Goal: Information Seeking & Learning: Learn about a topic

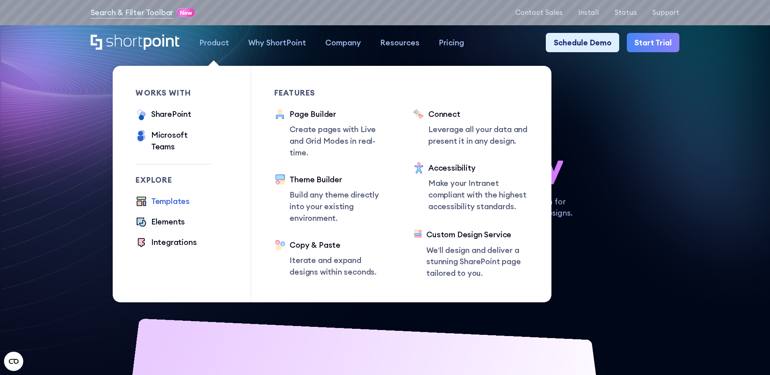
click at [175, 195] on div "Templates" at bounding box center [170, 201] width 39 height 12
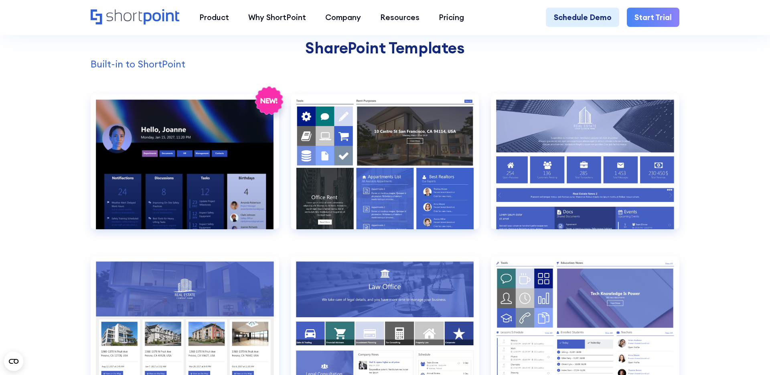
scroll to position [828, 0]
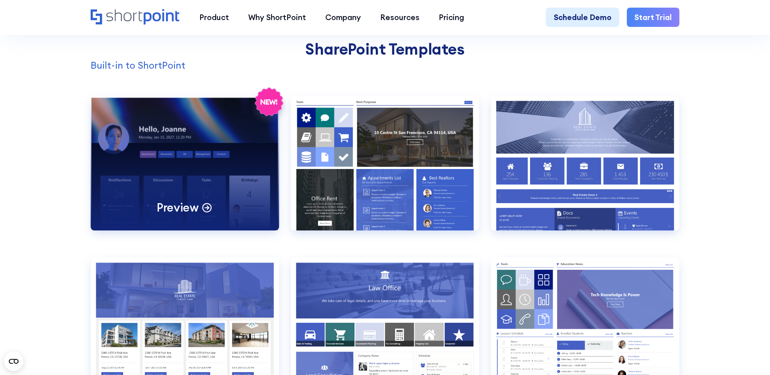
click at [190, 162] on div "Preview" at bounding box center [185, 162] width 189 height 135
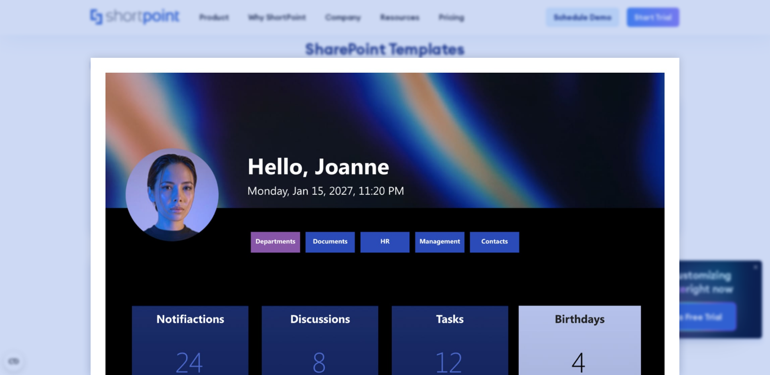
click at [60, 129] on div at bounding box center [385, 187] width 770 height 375
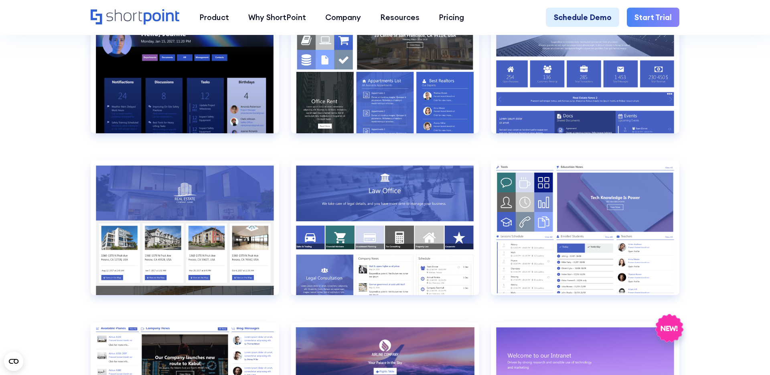
scroll to position [926, 0]
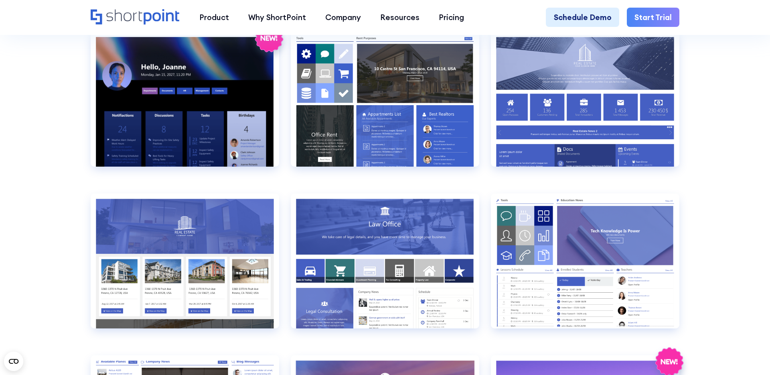
scroll to position [893, 0]
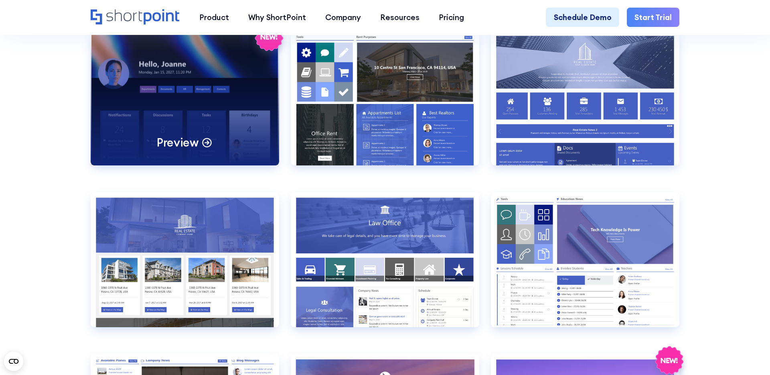
click at [199, 105] on div "Preview" at bounding box center [185, 97] width 189 height 135
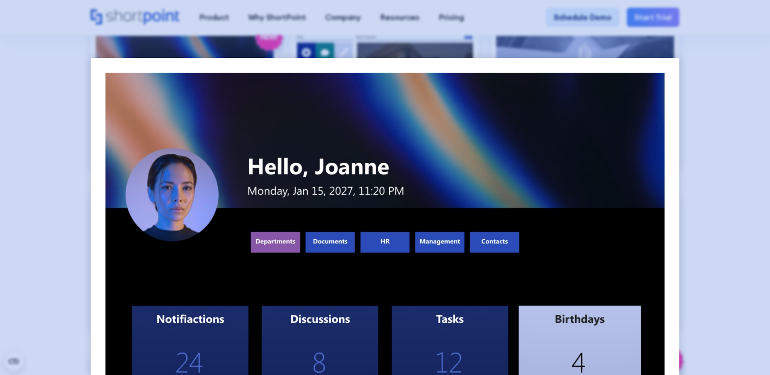
click at [45, 141] on div at bounding box center [385, 187] width 770 height 375
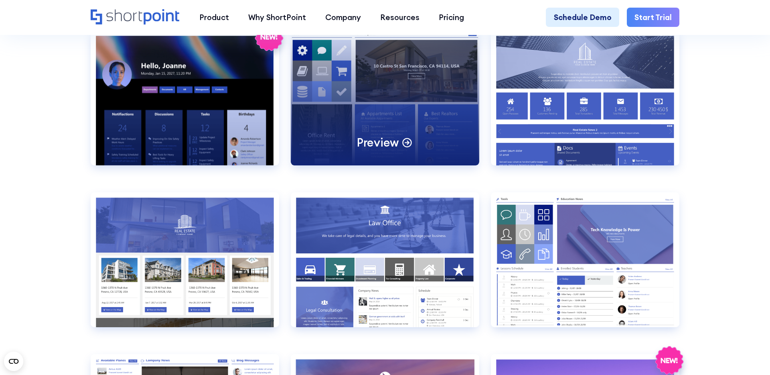
click at [366, 109] on div "Preview" at bounding box center [385, 97] width 189 height 135
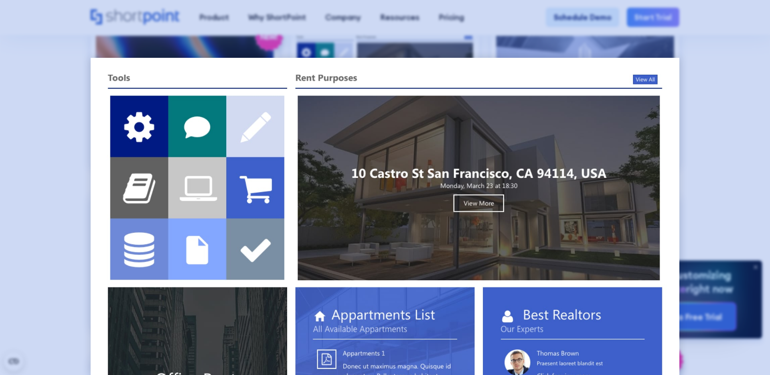
click at [75, 96] on div at bounding box center [385, 187] width 770 height 375
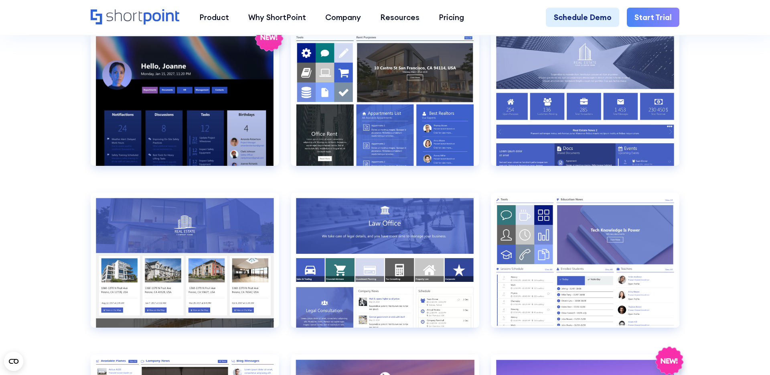
scroll to position [889, 0]
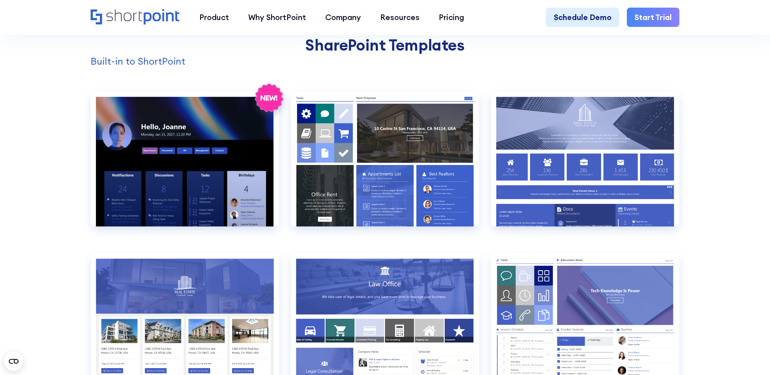
scroll to position [835, 0]
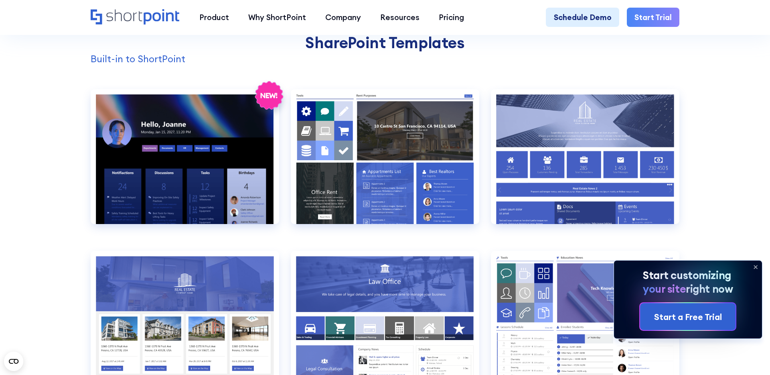
click at [757, 268] on icon at bounding box center [755, 267] width 3 height 3
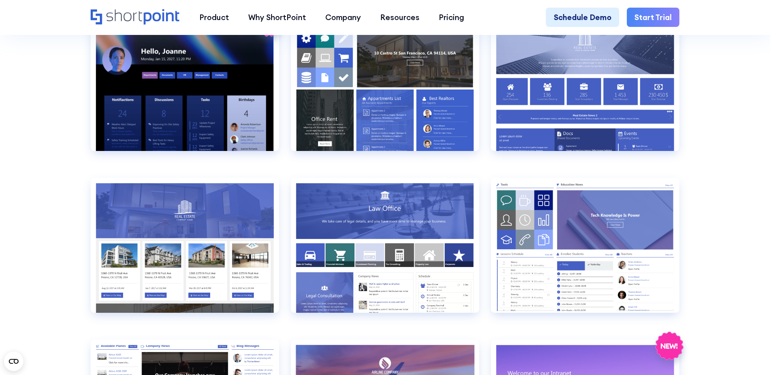
scroll to position [911, 0]
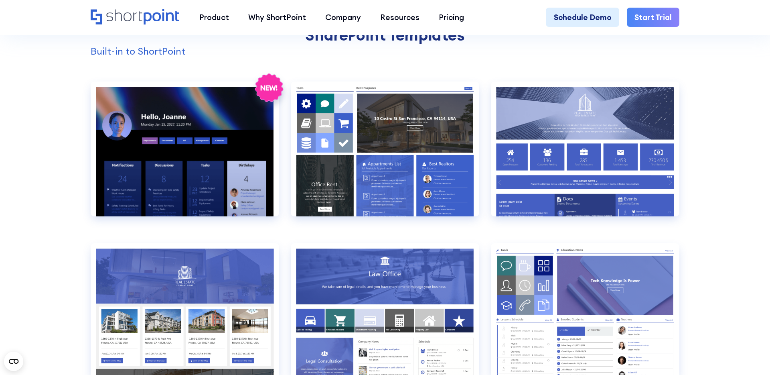
scroll to position [847, 0]
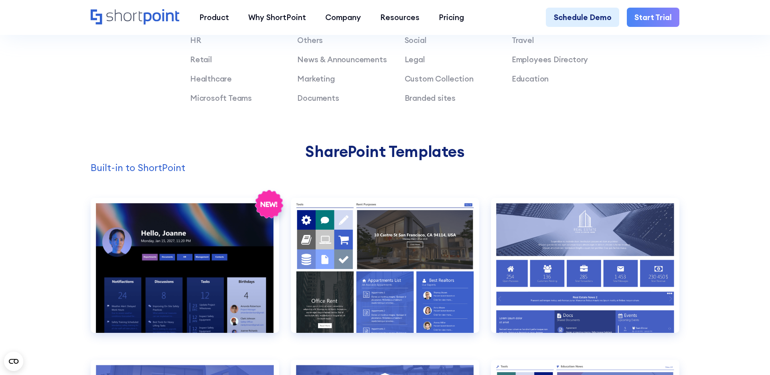
scroll to position [870, 0]
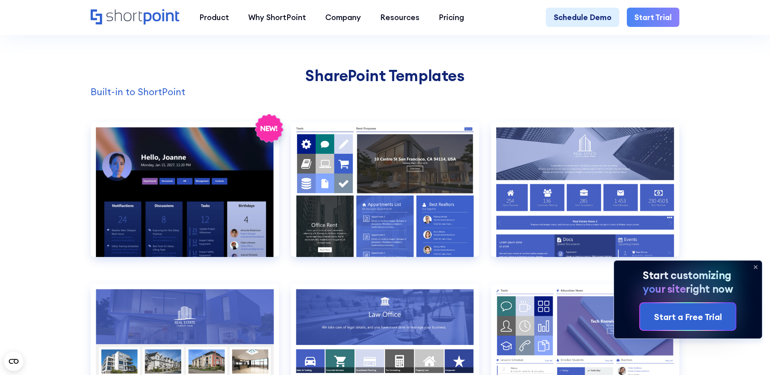
scroll to position [799, 0]
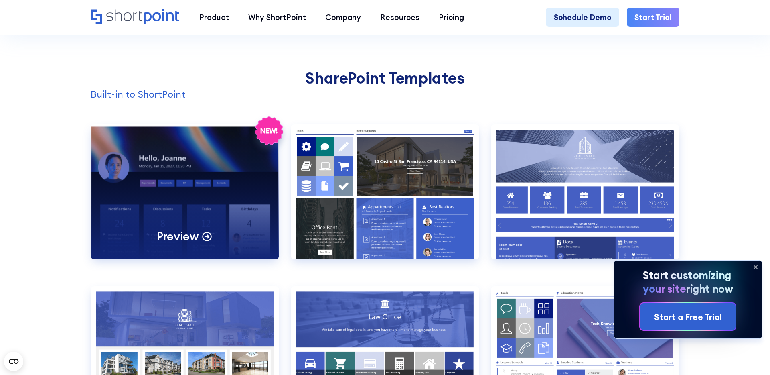
click at [154, 193] on div "Preview" at bounding box center [185, 191] width 189 height 135
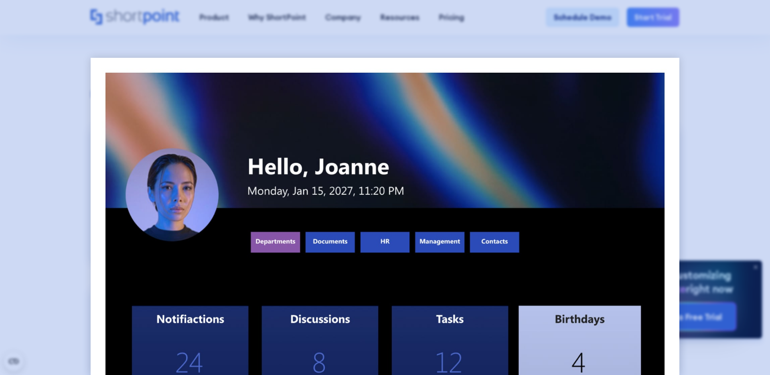
click at [49, 131] on div at bounding box center [385, 187] width 770 height 375
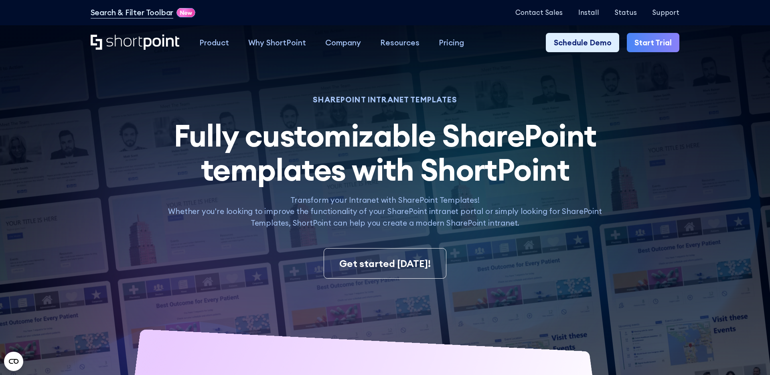
click at [162, 202] on div "SHAREPOINT INTRANET TEMPLATES Fully customizable SharePoint templates with Shor…" at bounding box center [385, 162] width 451 height 132
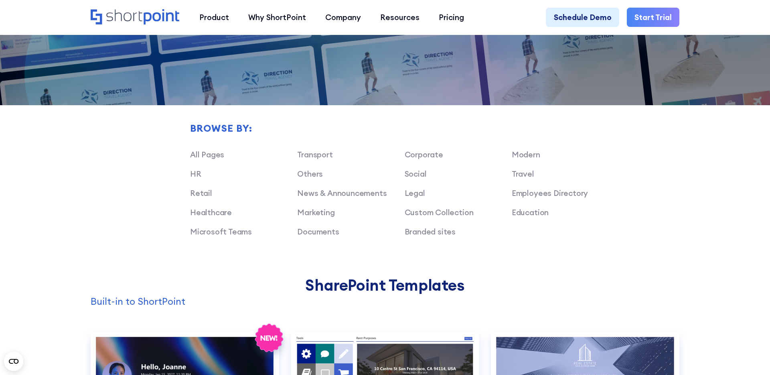
scroll to position [930, 0]
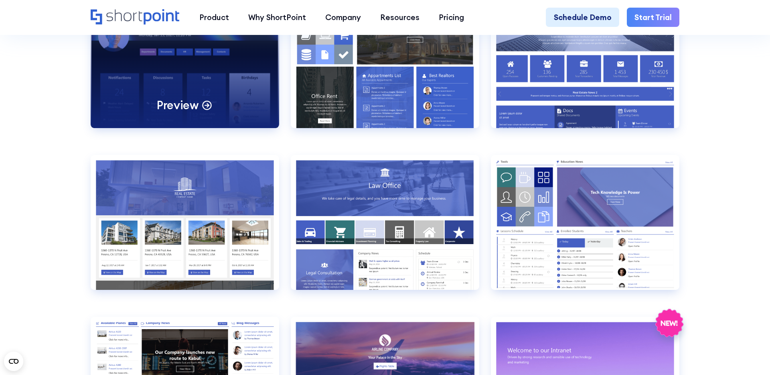
click at [177, 75] on div "Preview" at bounding box center [185, 60] width 189 height 135
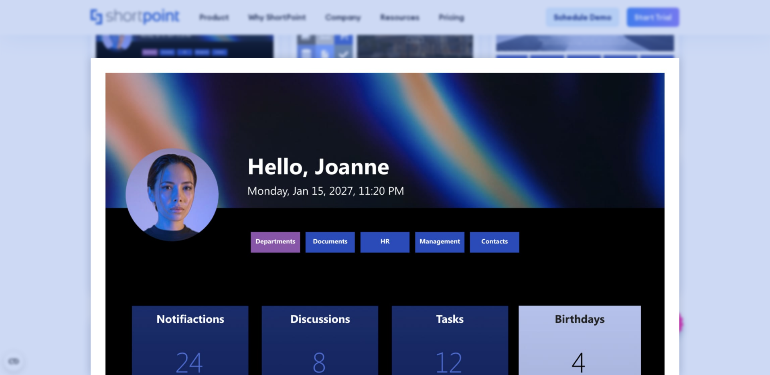
click at [51, 131] on div at bounding box center [385, 187] width 770 height 375
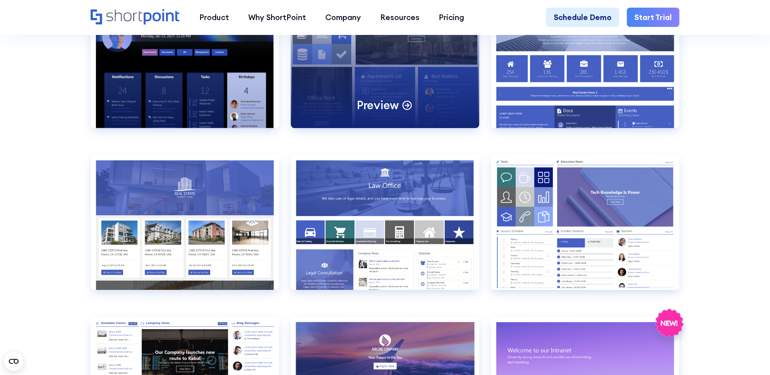
click at [416, 123] on div "Preview" at bounding box center [385, 60] width 189 height 135
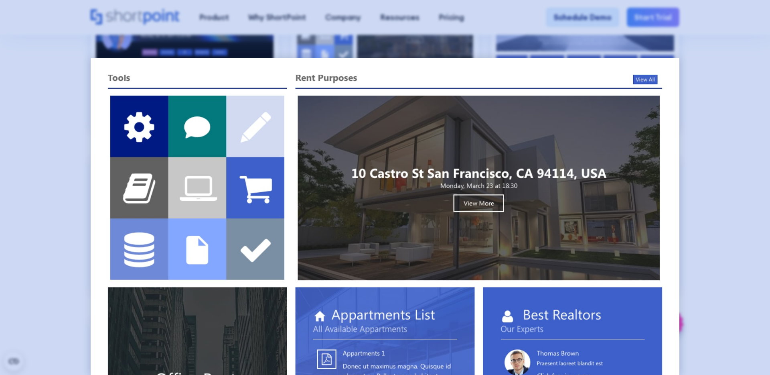
click at [71, 89] on div at bounding box center [385, 187] width 770 height 375
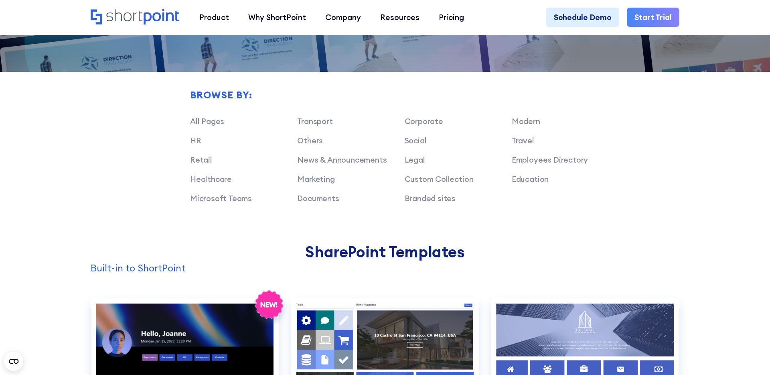
scroll to position [718, 0]
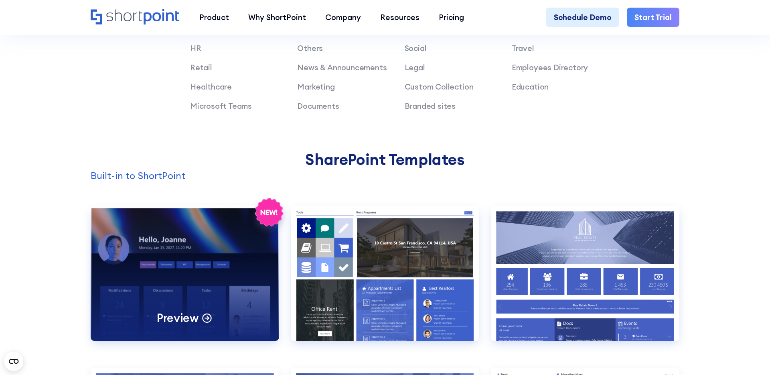
click at [163, 269] on div "Preview" at bounding box center [185, 273] width 189 height 135
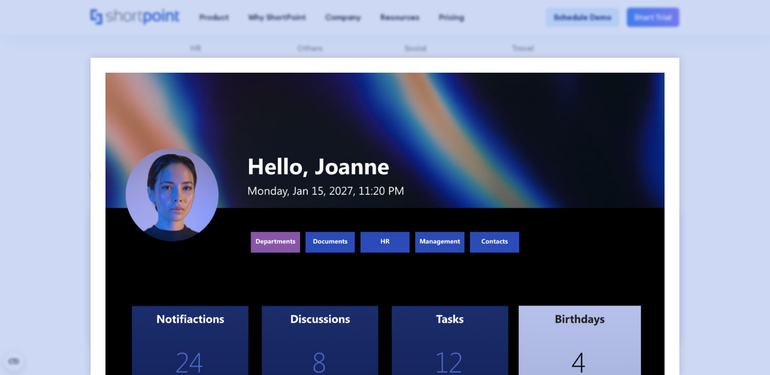
click at [24, 213] on div at bounding box center [385, 187] width 770 height 375
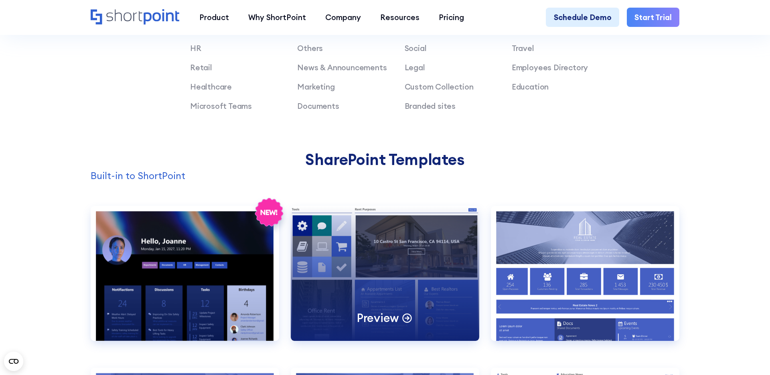
click at [385, 269] on div "Preview" at bounding box center [385, 273] width 189 height 135
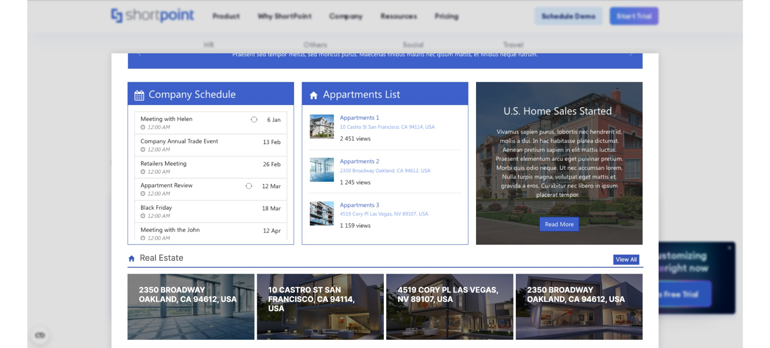
scroll to position [249, 0]
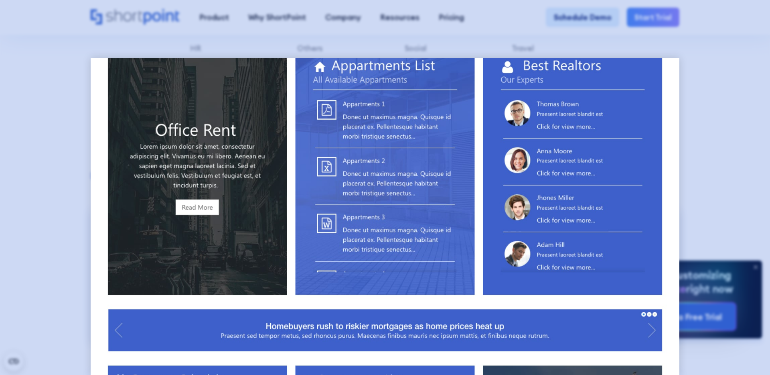
click at [698, 226] on div at bounding box center [385, 187] width 770 height 375
